Goal: Find specific page/section: Find specific page/section

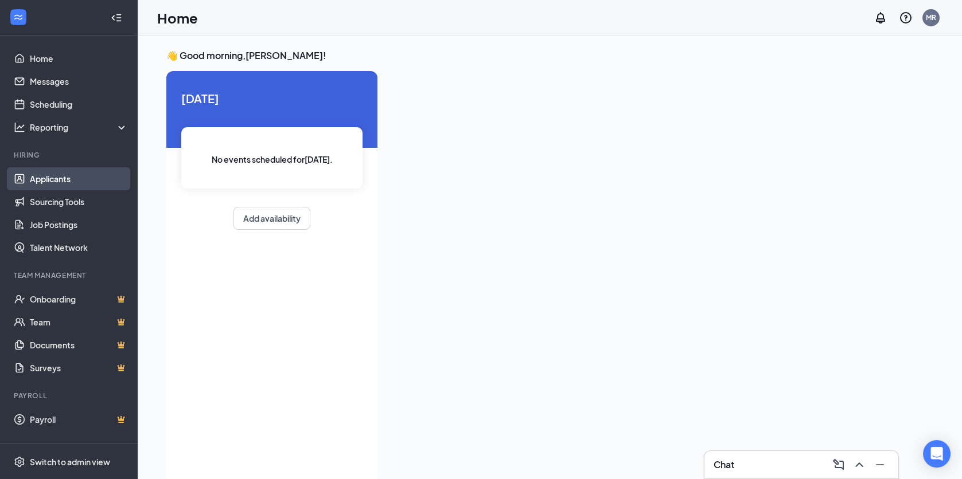
click at [51, 177] on link "Applicants" at bounding box center [79, 178] width 98 height 23
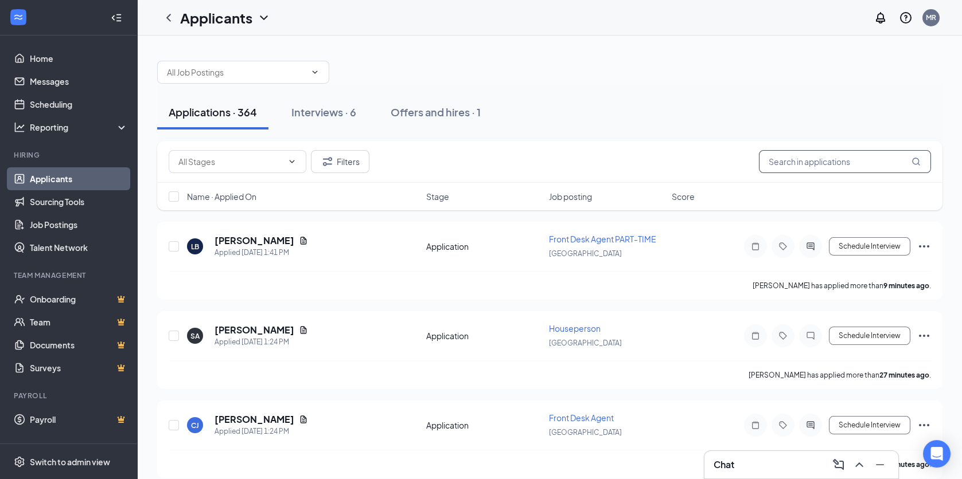
click at [829, 157] on input "text" at bounding box center [845, 161] width 172 height 23
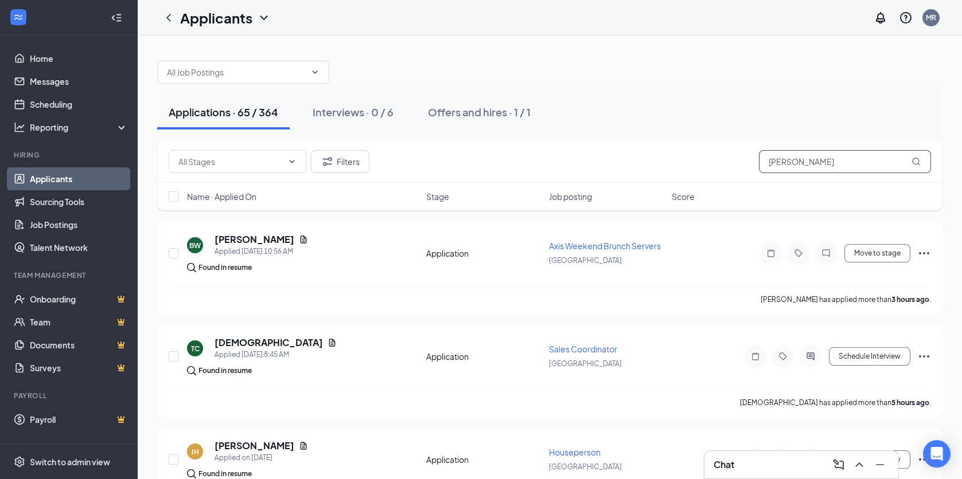
type input "[PERSON_NAME]"
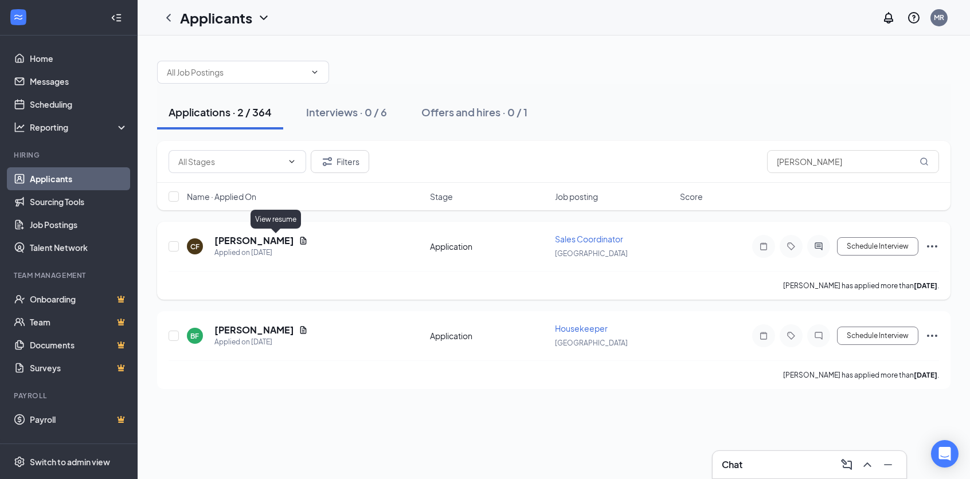
click at [300, 240] on icon "Document" at bounding box center [303, 240] width 6 height 7
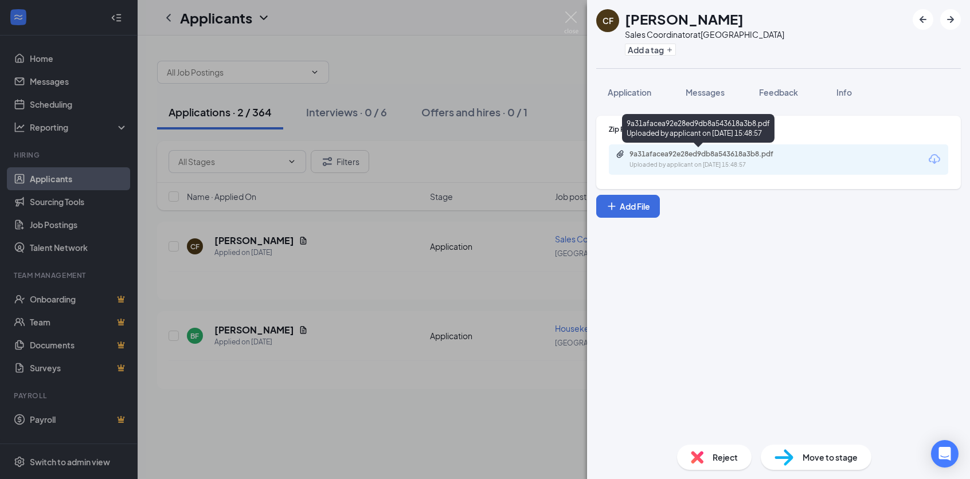
click at [728, 156] on div "9a31afacea92e28ed9db8a543618a3b8.pdf" at bounding box center [710, 154] width 161 height 9
